Goal: Information Seeking & Learning: Learn about a topic

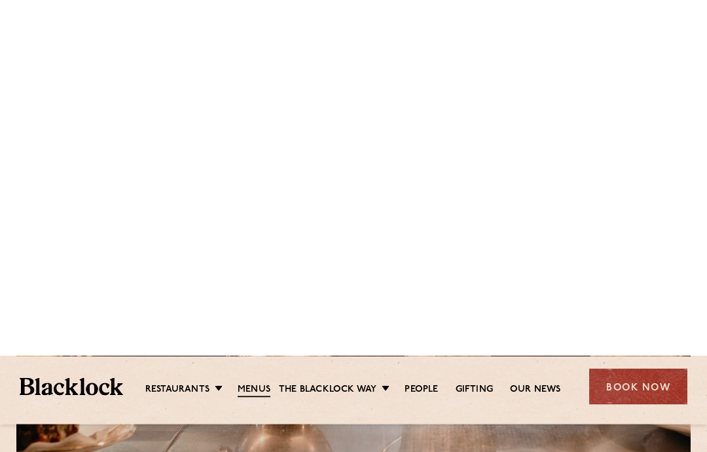
scroll to position [357, 0]
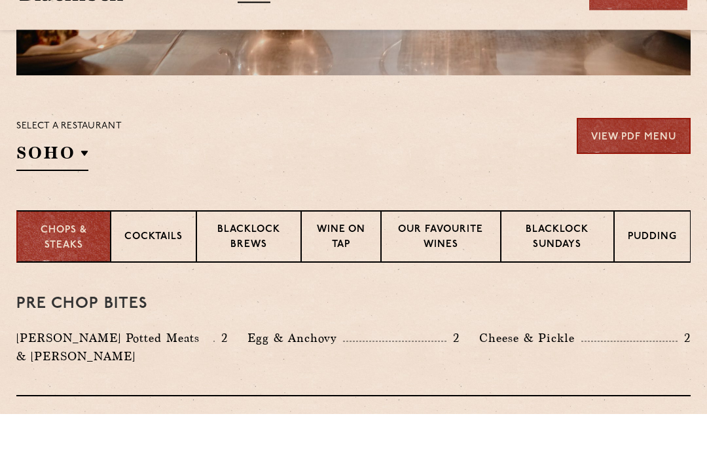
click at [544, 261] on p "Blacklock Sundays" at bounding box center [557, 276] width 86 height 31
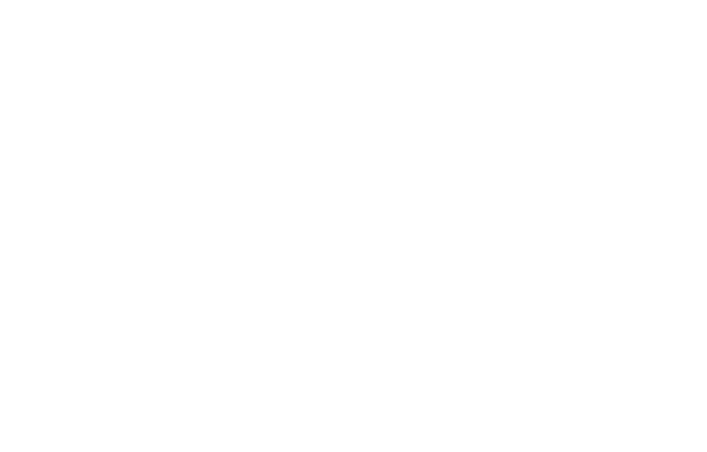
scroll to position [0, 0]
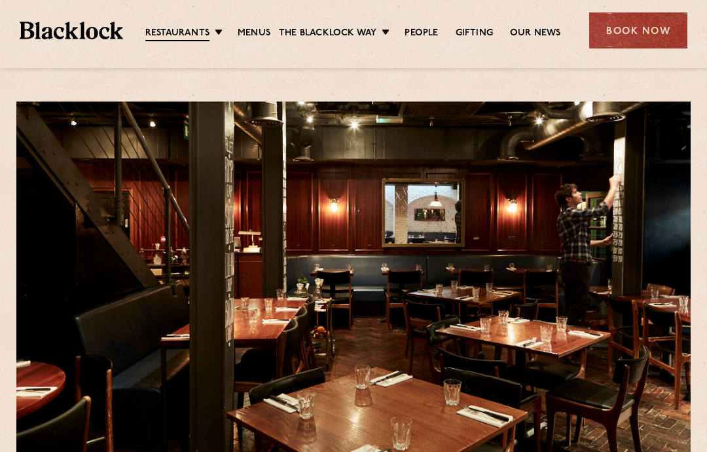
click at [255, 31] on link "Menus" at bounding box center [254, 33] width 33 height 13
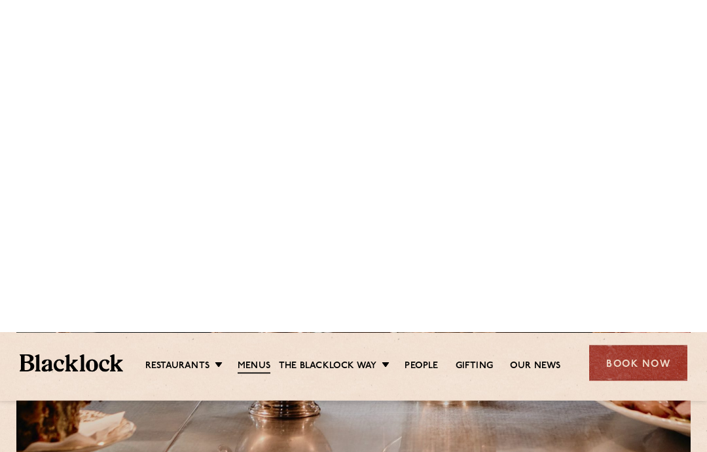
scroll to position [332, 0]
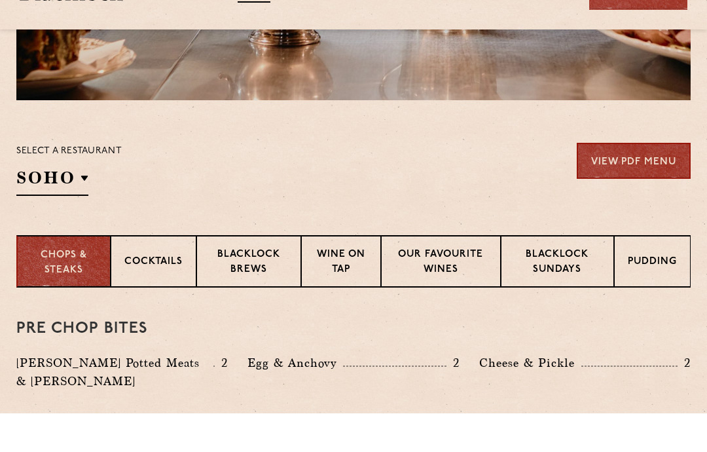
click at [640, 293] on p "Pudding" at bounding box center [652, 301] width 49 height 16
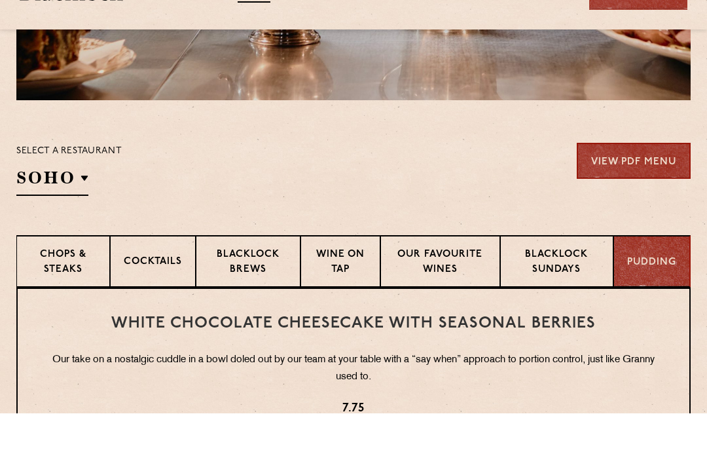
click at [553, 286] on p "Blacklock Sundays" at bounding box center [557, 301] width 86 height 31
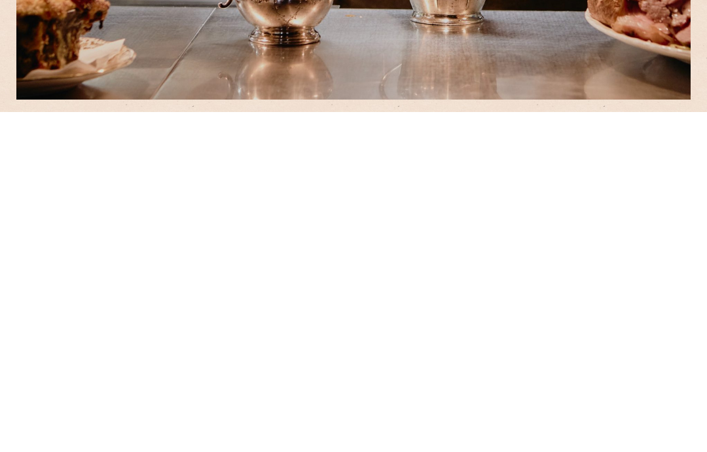
scroll to position [0, 0]
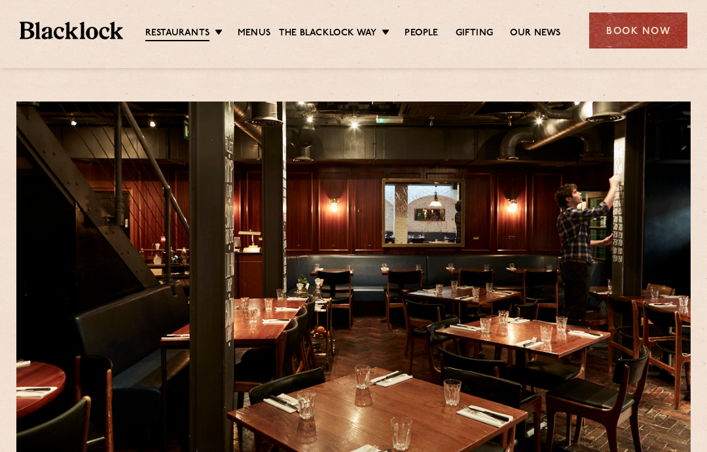
click at [257, 35] on link "Menus" at bounding box center [254, 33] width 33 height 13
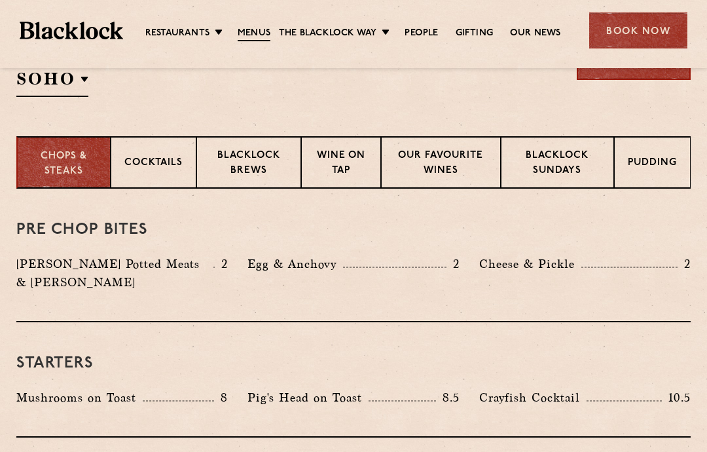
scroll to position [464, 0]
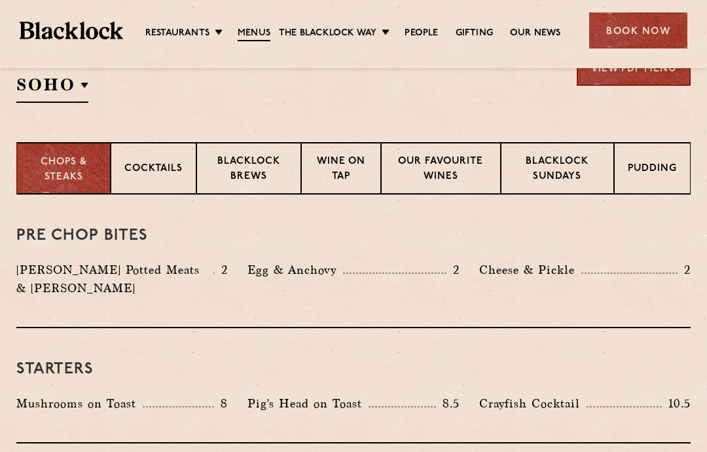
click at [545, 165] on p "Blacklock Sundays" at bounding box center [557, 169] width 86 height 31
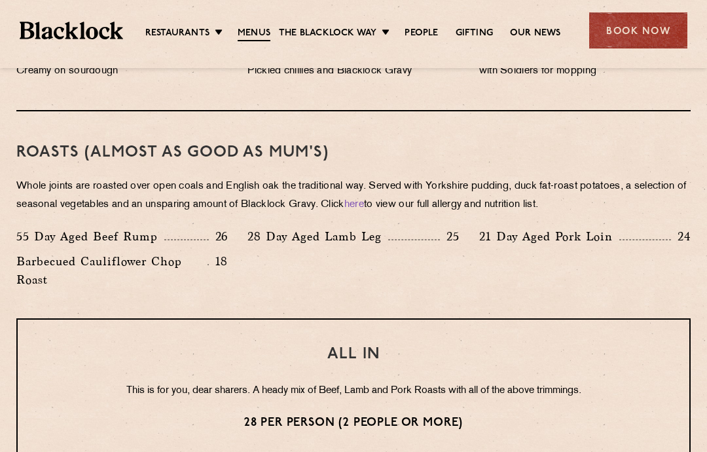
scroll to position [898, 0]
